Goal: Task Accomplishment & Management: Manage account settings

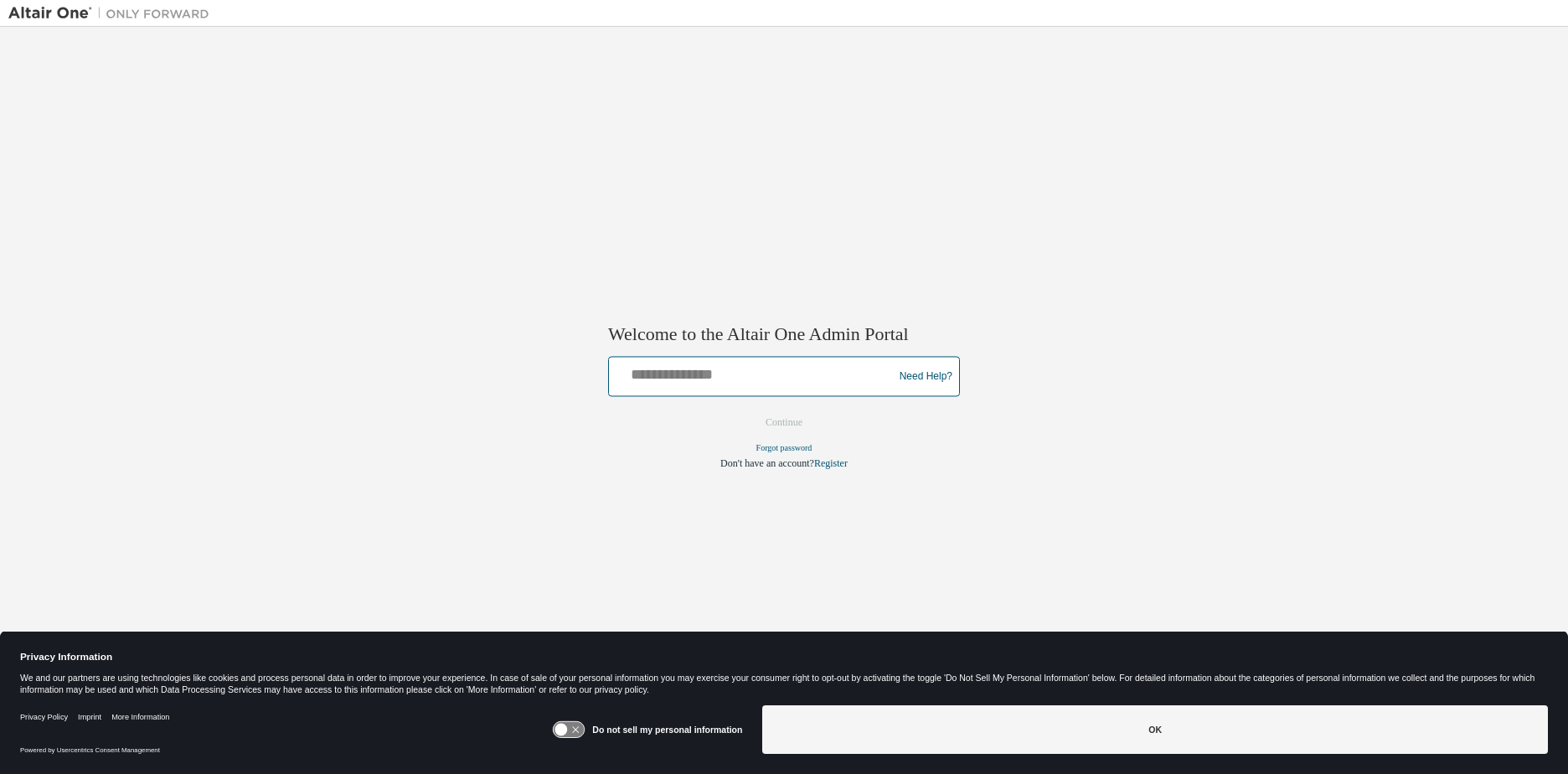
click at [689, 378] on input "text" at bounding box center [753, 373] width 275 height 24
click at [678, 375] on input "text" at bounding box center [753, 373] width 275 height 24
paste input "**********"
type input "**********"
click at [748, 411] on button "Continue" at bounding box center [784, 423] width 72 height 25
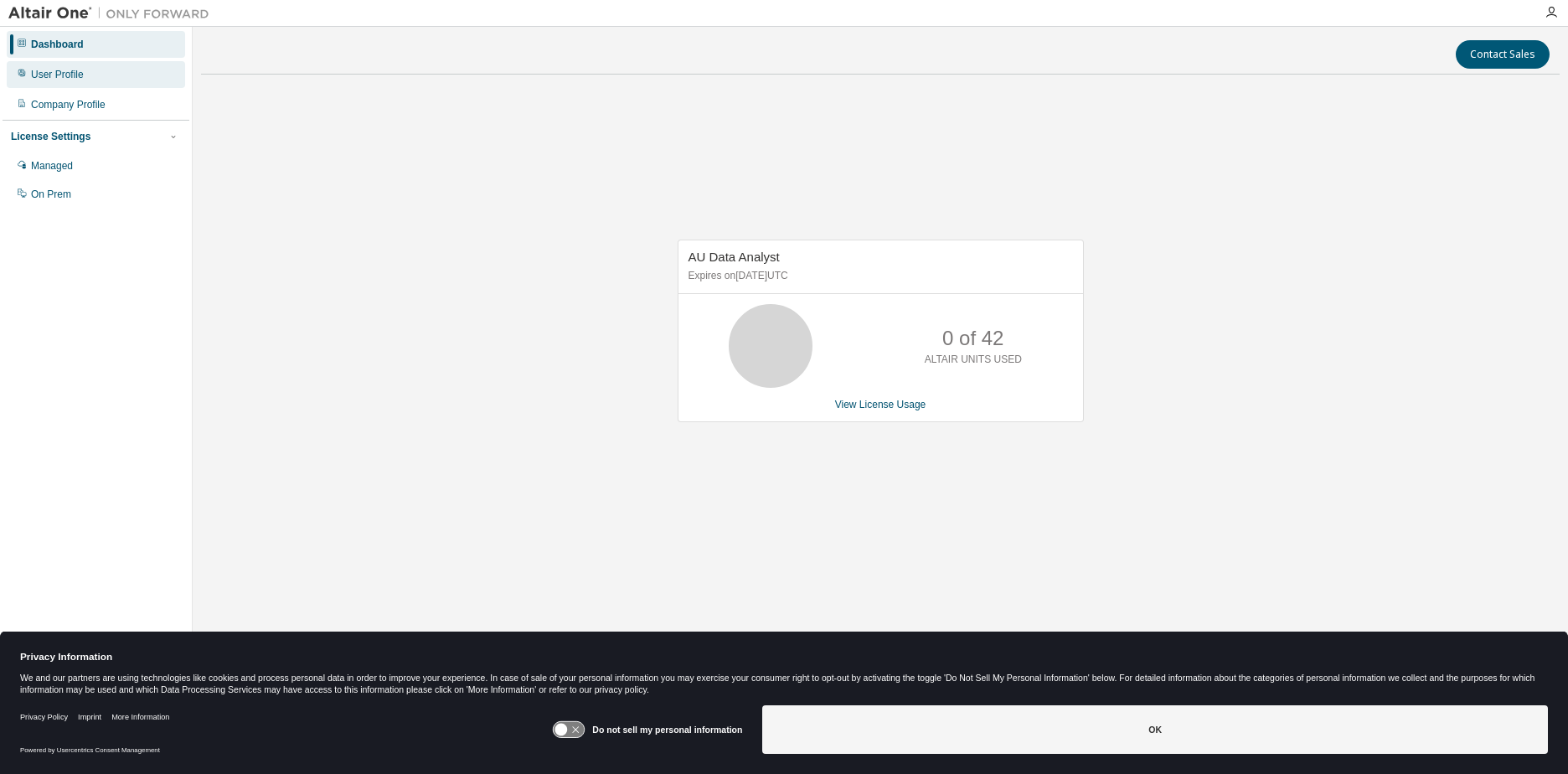
click at [92, 77] on div "User Profile" at bounding box center [95, 74] width 178 height 27
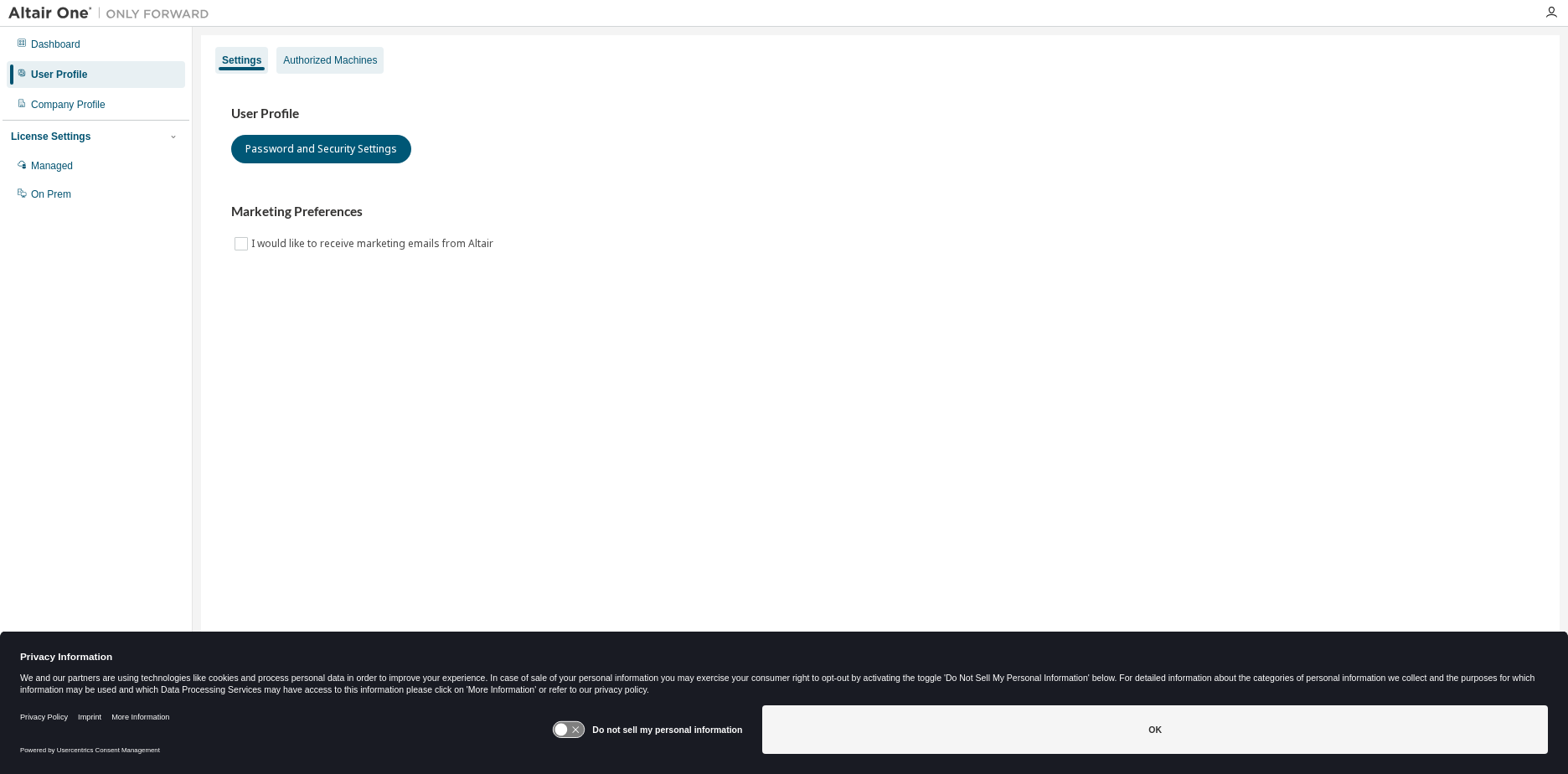
click at [356, 62] on div "Authorized Machines" at bounding box center [330, 60] width 93 height 13
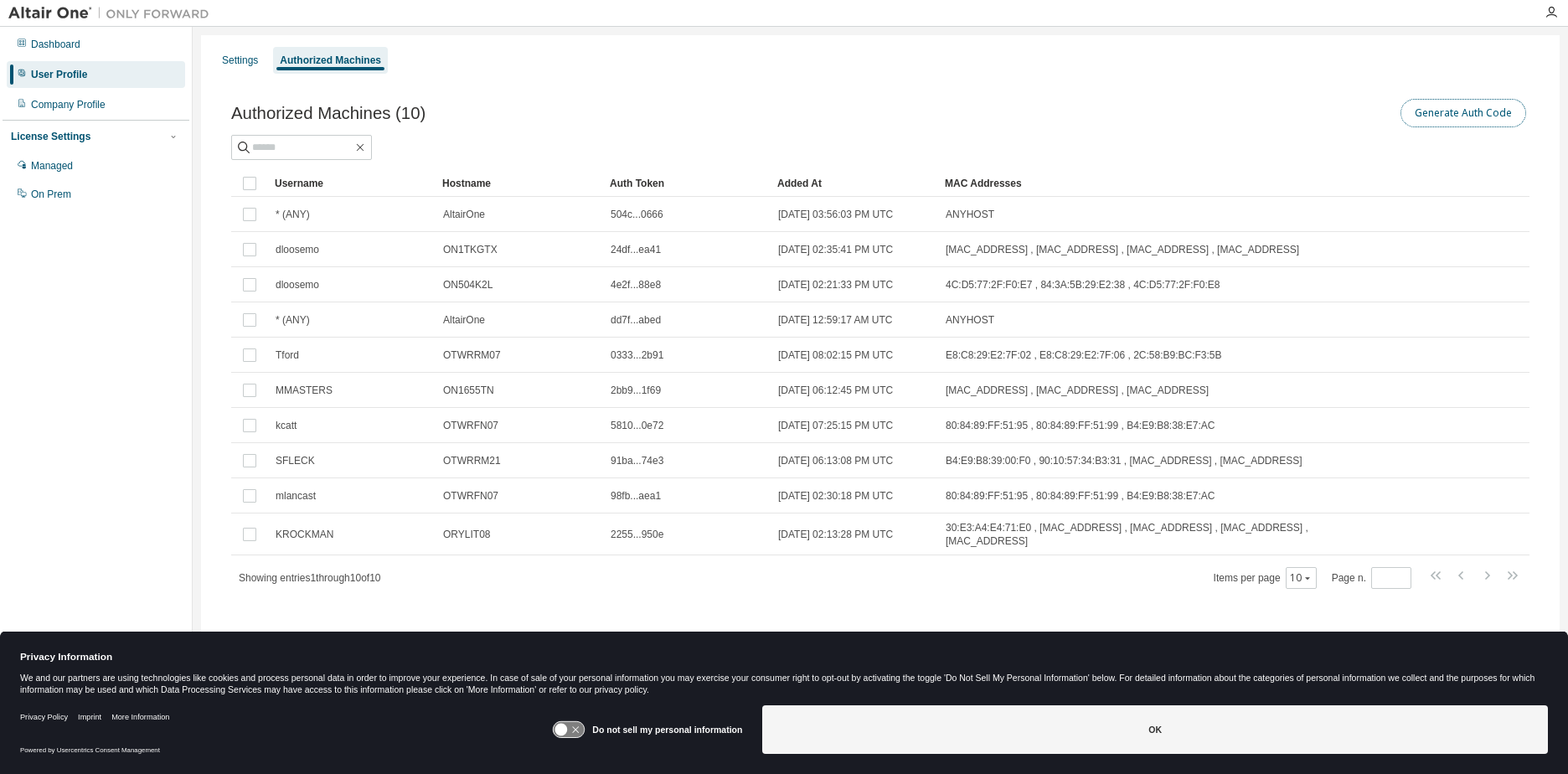
click at [1477, 115] on button "Generate Auth Code" at bounding box center [1463, 113] width 126 height 28
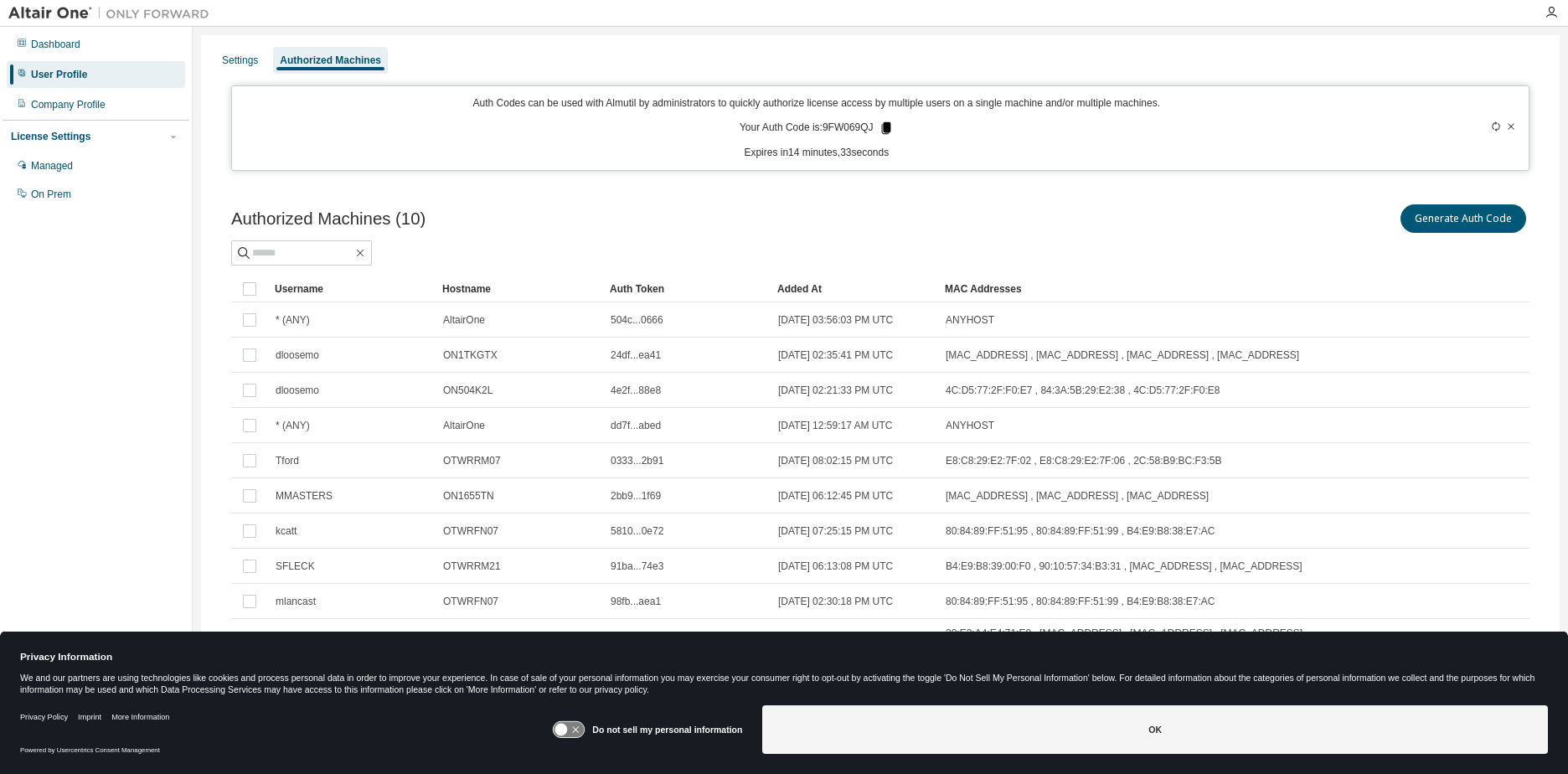
click at [882, 130] on icon at bounding box center [886, 128] width 9 height 12
click at [883, 126] on icon at bounding box center [886, 128] width 9 height 12
click at [882, 127] on icon at bounding box center [886, 128] width 9 height 12
click at [883, 118] on div "Auth Codes can be used with Almutil by administrators to quickly authorize lice…" at bounding box center [816, 128] width 1150 height 63
click at [1491, 128] on icon at bounding box center [1496, 126] width 10 height 10
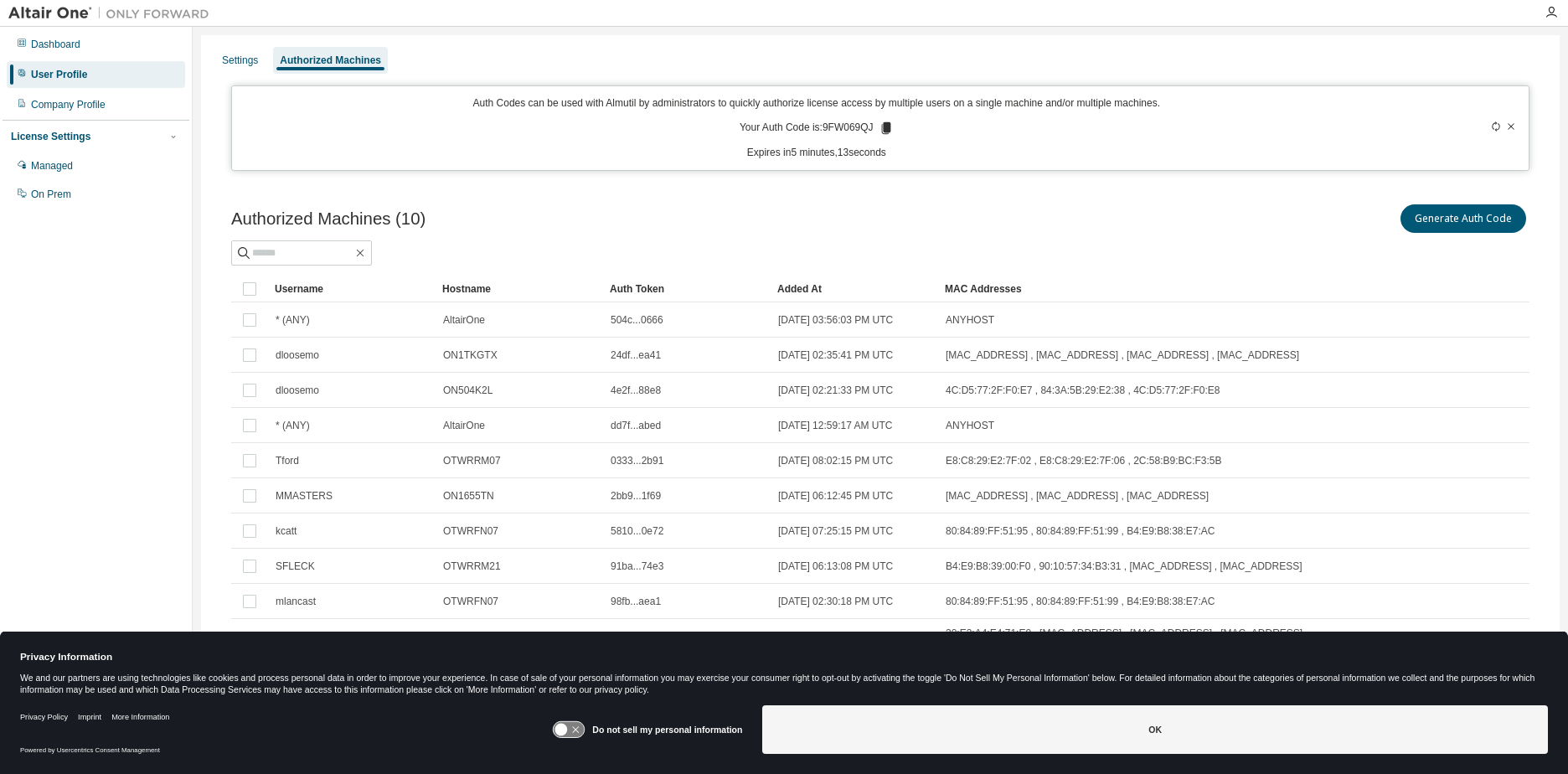
click at [1491, 127] on icon at bounding box center [1496, 126] width 10 height 10
click at [1491, 123] on icon at bounding box center [1496, 126] width 10 height 10
click at [881, 129] on icon at bounding box center [885, 128] width 9 height 12
